Goal: Find specific page/section: Find specific page/section

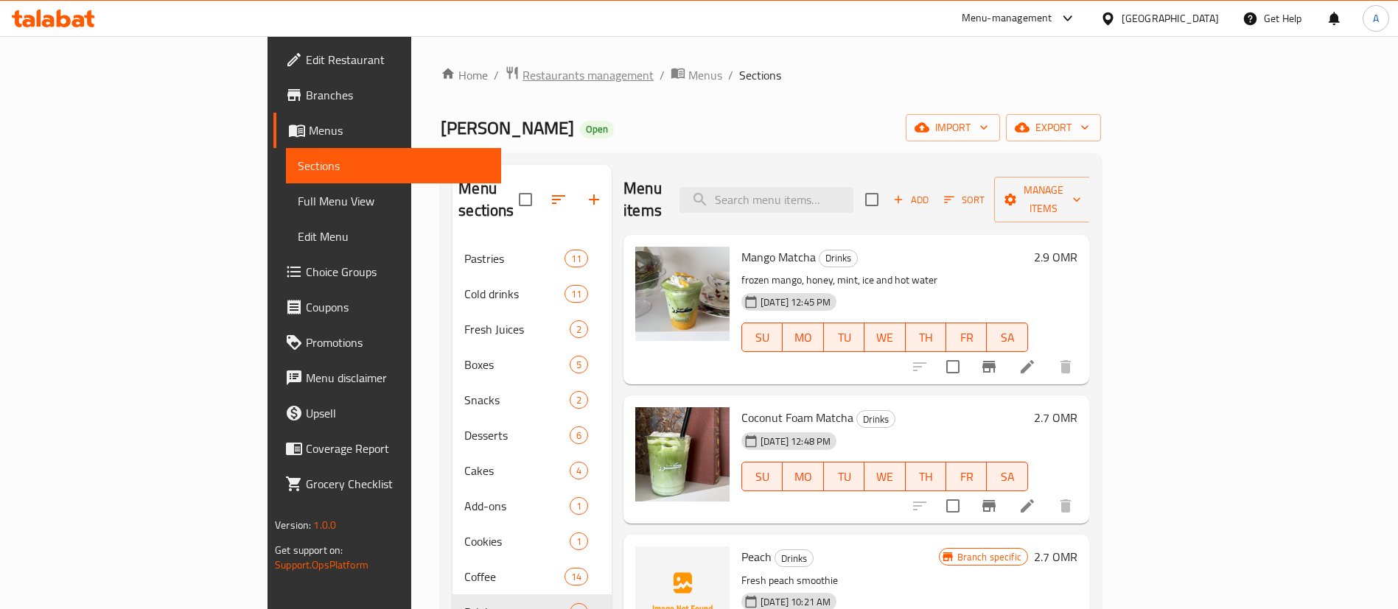
click at [522, 80] on span "Restaurants management" at bounding box center [587, 75] width 131 height 18
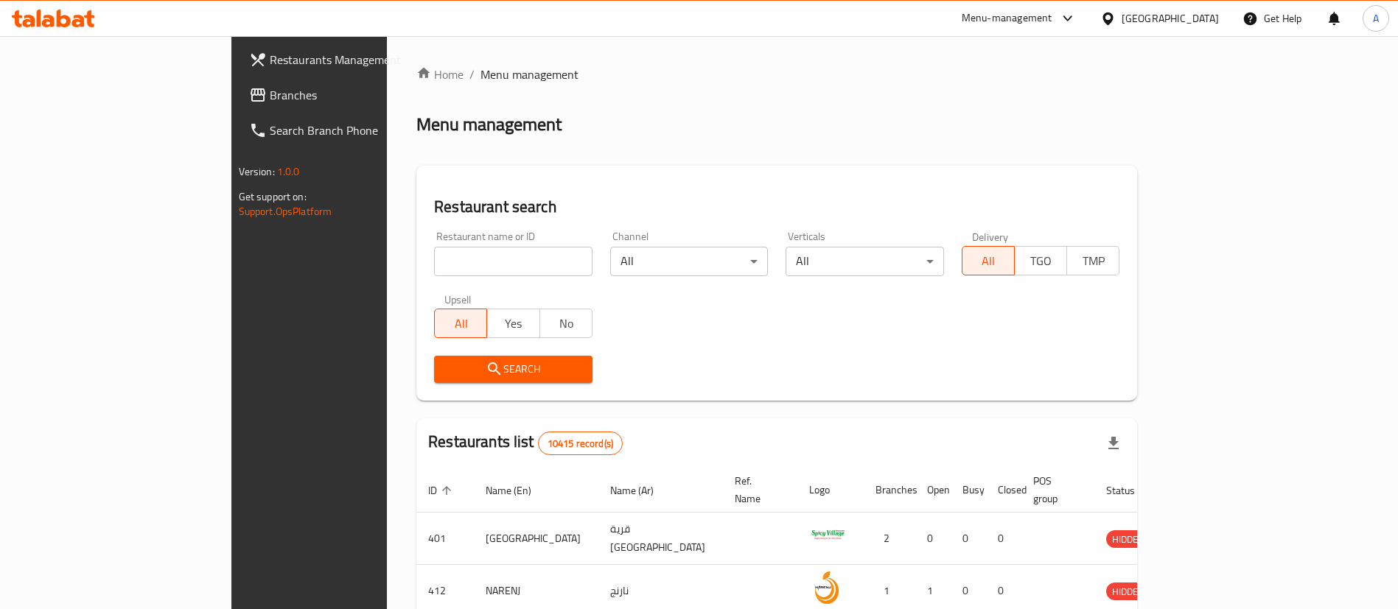
click at [483, 270] on div "Home / Menu management Menu management Restaurant search Restaurant name or ID …" at bounding box center [776, 537] width 721 height 943
click at [483, 270] on input "search" at bounding box center [513, 261] width 158 height 29
type input "chuchat"
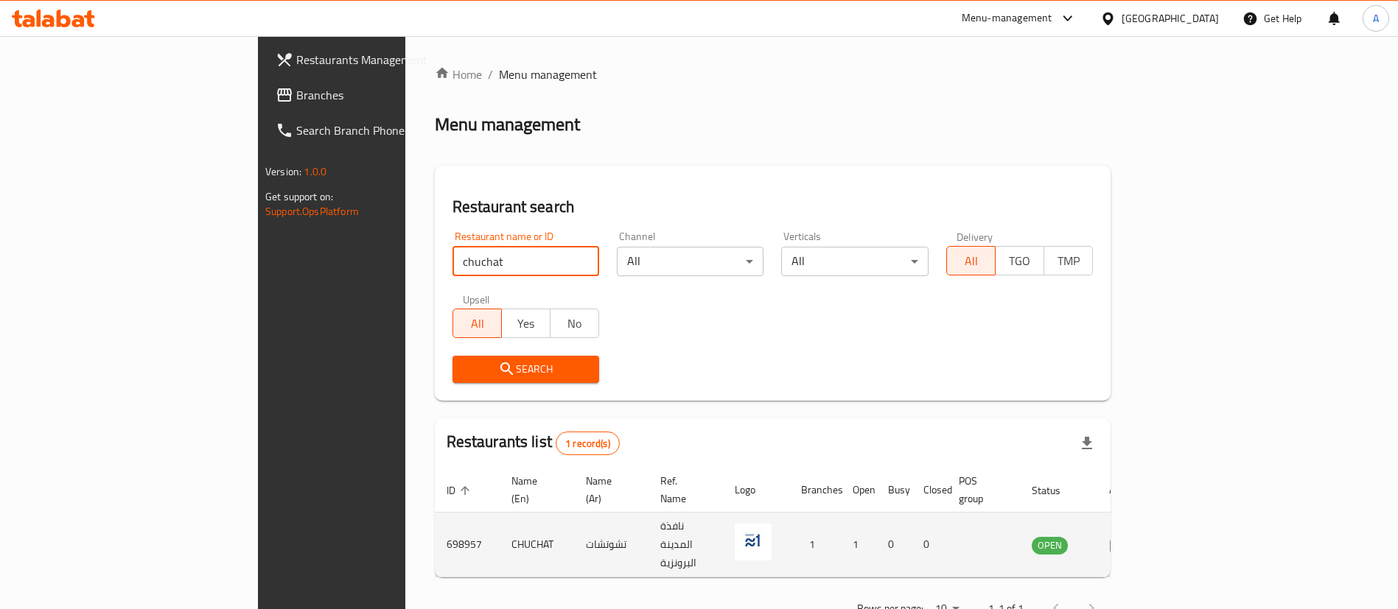
click at [1127, 536] on icon "enhanced table" at bounding box center [1118, 545] width 18 height 18
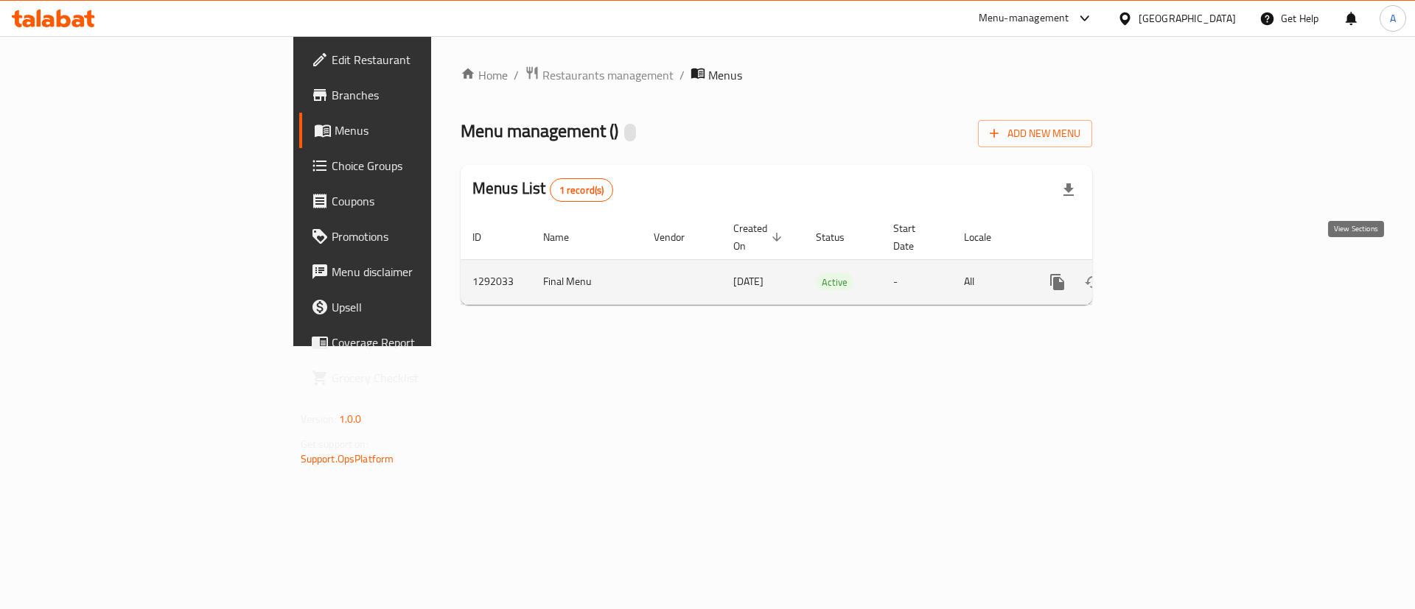
click at [1172, 273] on icon "enhanced table" at bounding box center [1164, 282] width 18 height 18
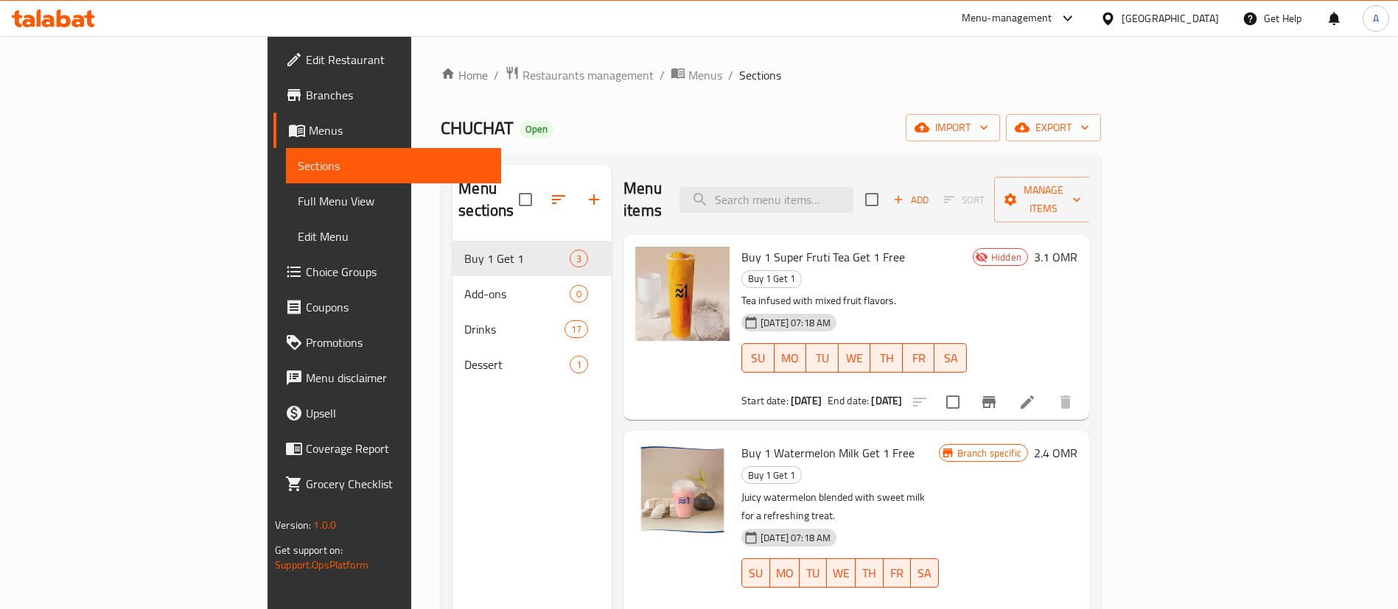
click at [306, 62] on span "Edit Restaurant" at bounding box center [397, 60] width 183 height 18
